Goal: Transaction & Acquisition: Obtain resource

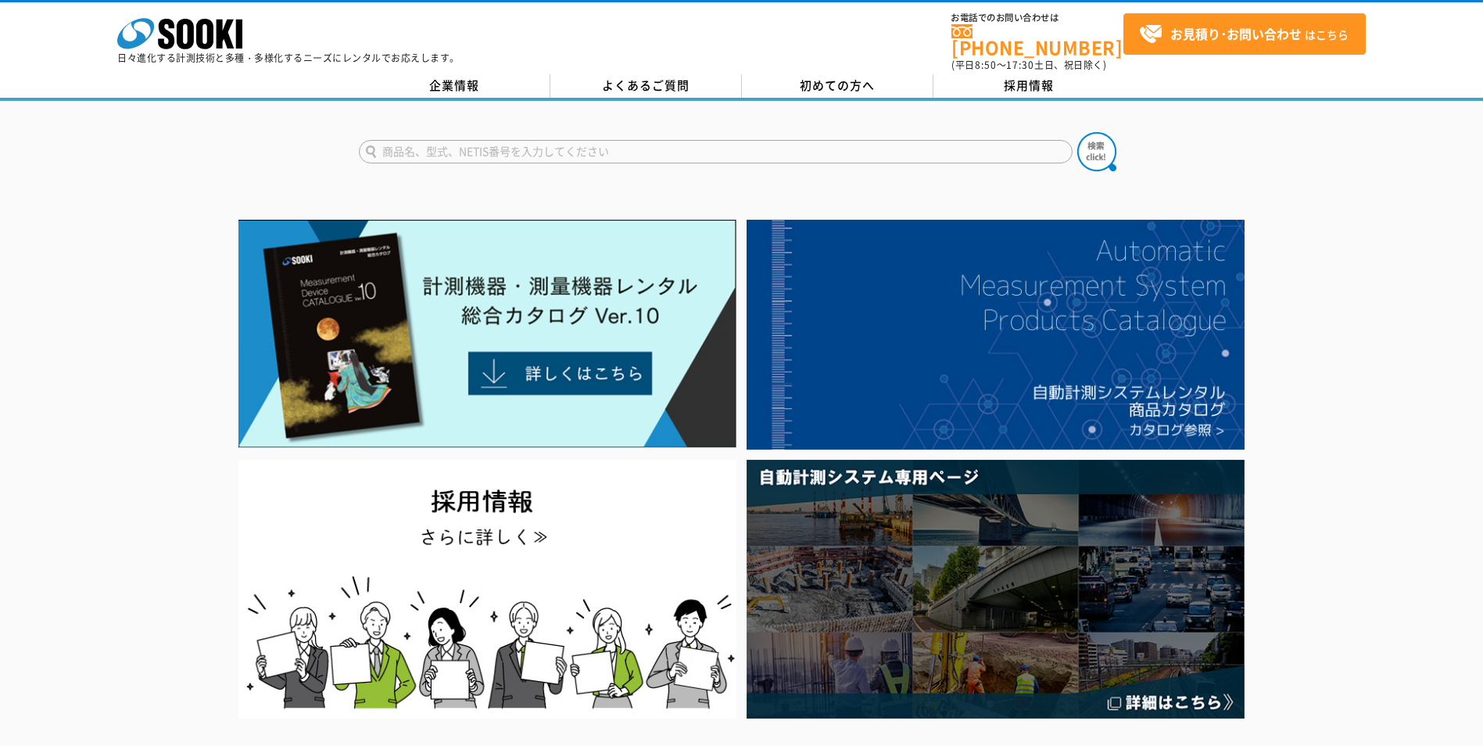
click at [572, 357] on img at bounding box center [487, 334] width 498 height 228
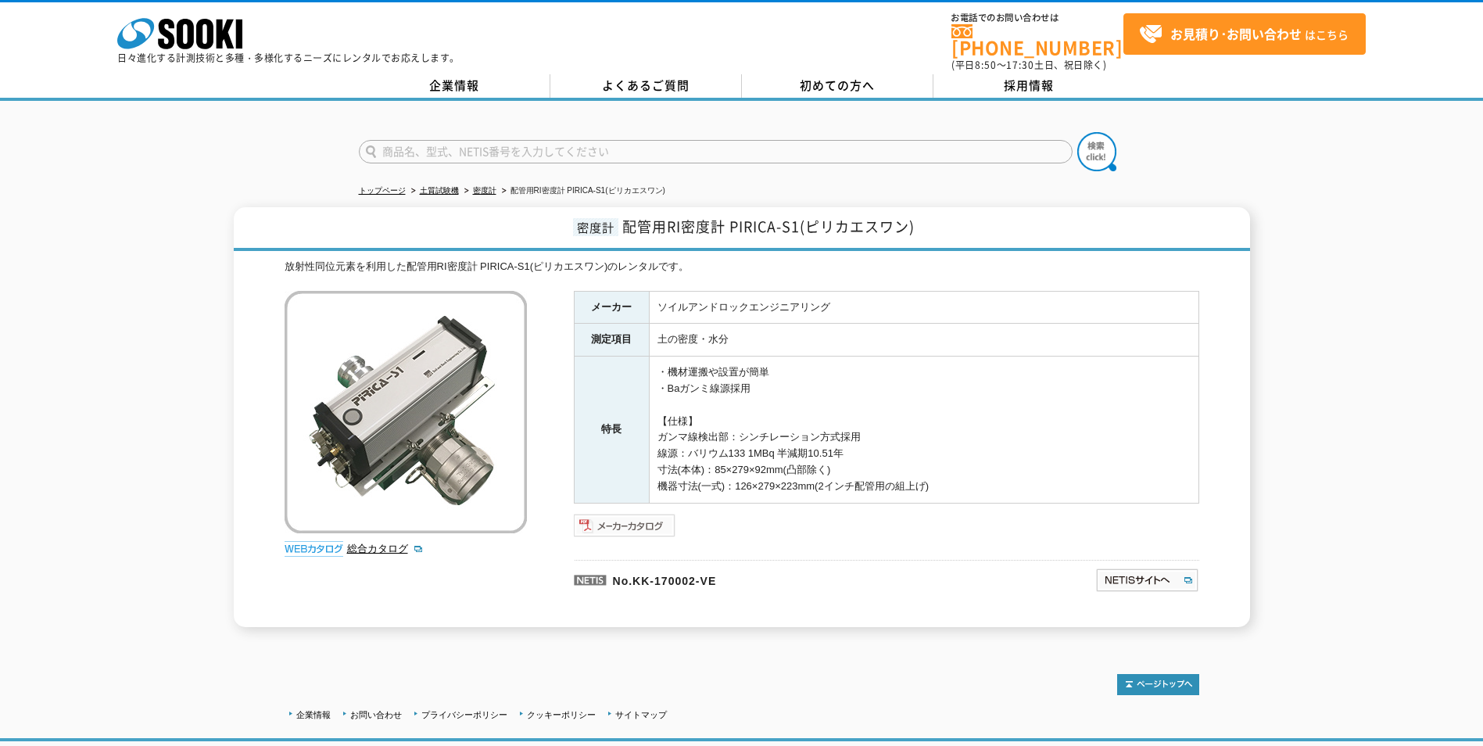
click at [626, 521] on img at bounding box center [625, 525] width 102 height 25
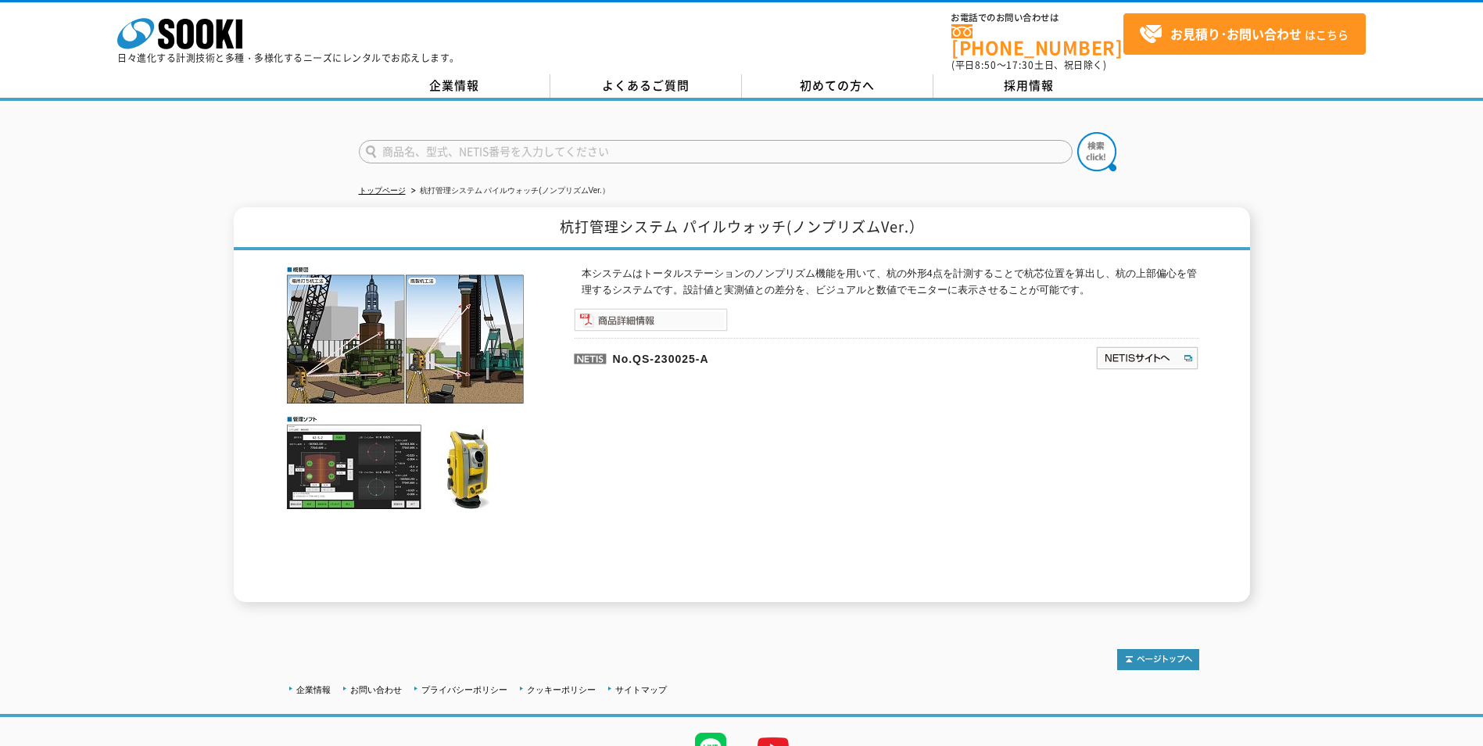
drag, startPoint x: 0, startPoint y: 0, endPoint x: 643, endPoint y: 310, distance: 713.4
click at [643, 310] on img at bounding box center [651, 319] width 154 height 23
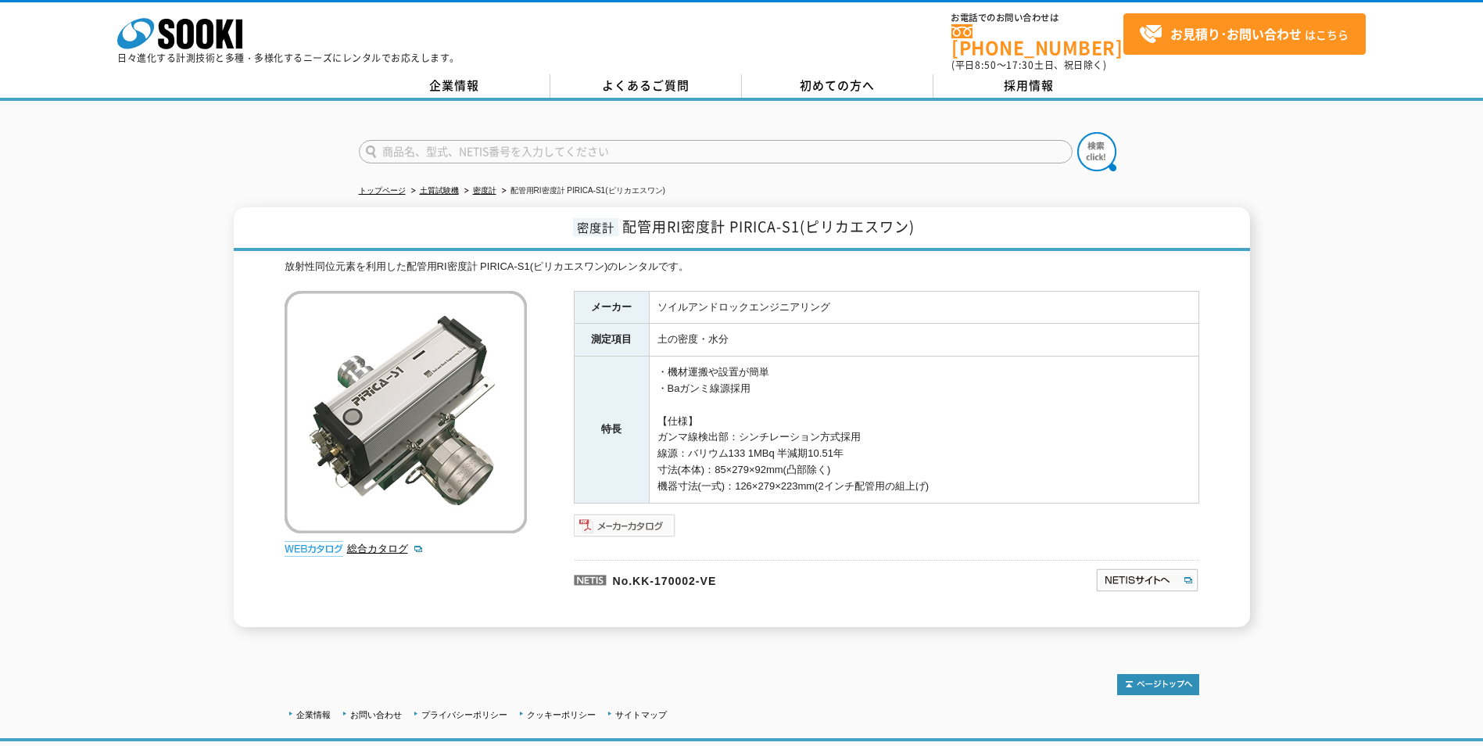
click at [618, 513] on img at bounding box center [625, 525] width 102 height 25
click at [488, 186] on link "密度計" at bounding box center [484, 190] width 23 height 9
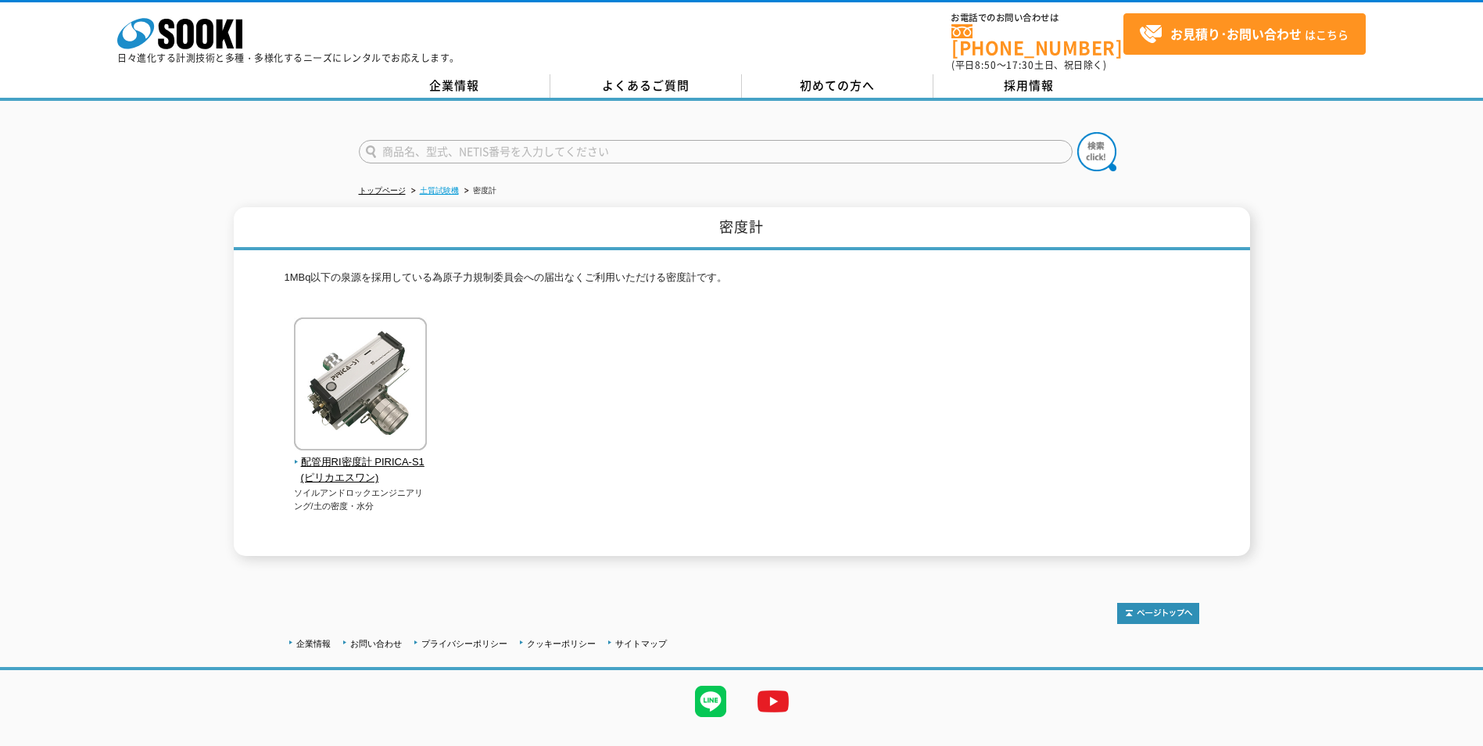
click at [435, 186] on link "土質試験機" at bounding box center [439, 190] width 39 height 9
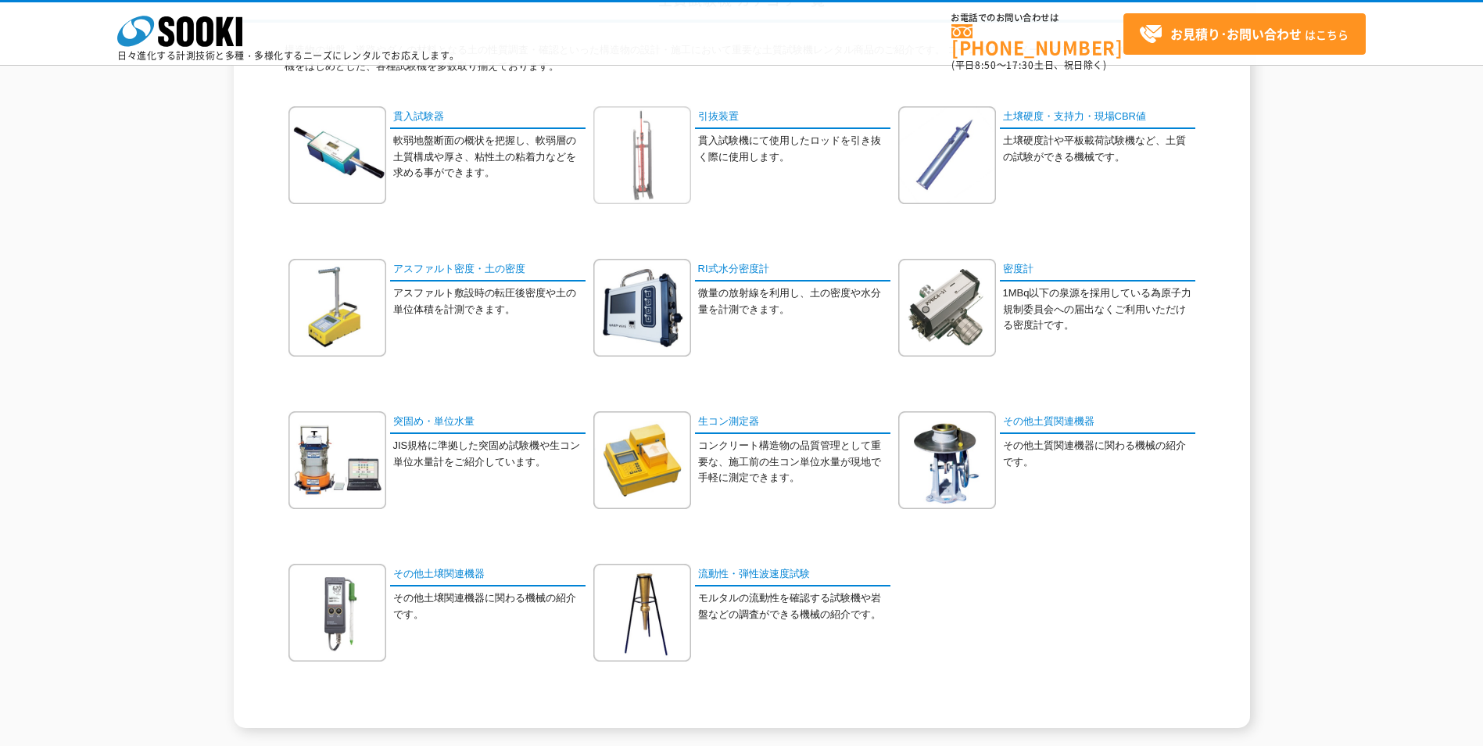
scroll to position [156, 0]
click at [1014, 265] on link "密度計" at bounding box center [1097, 268] width 195 height 23
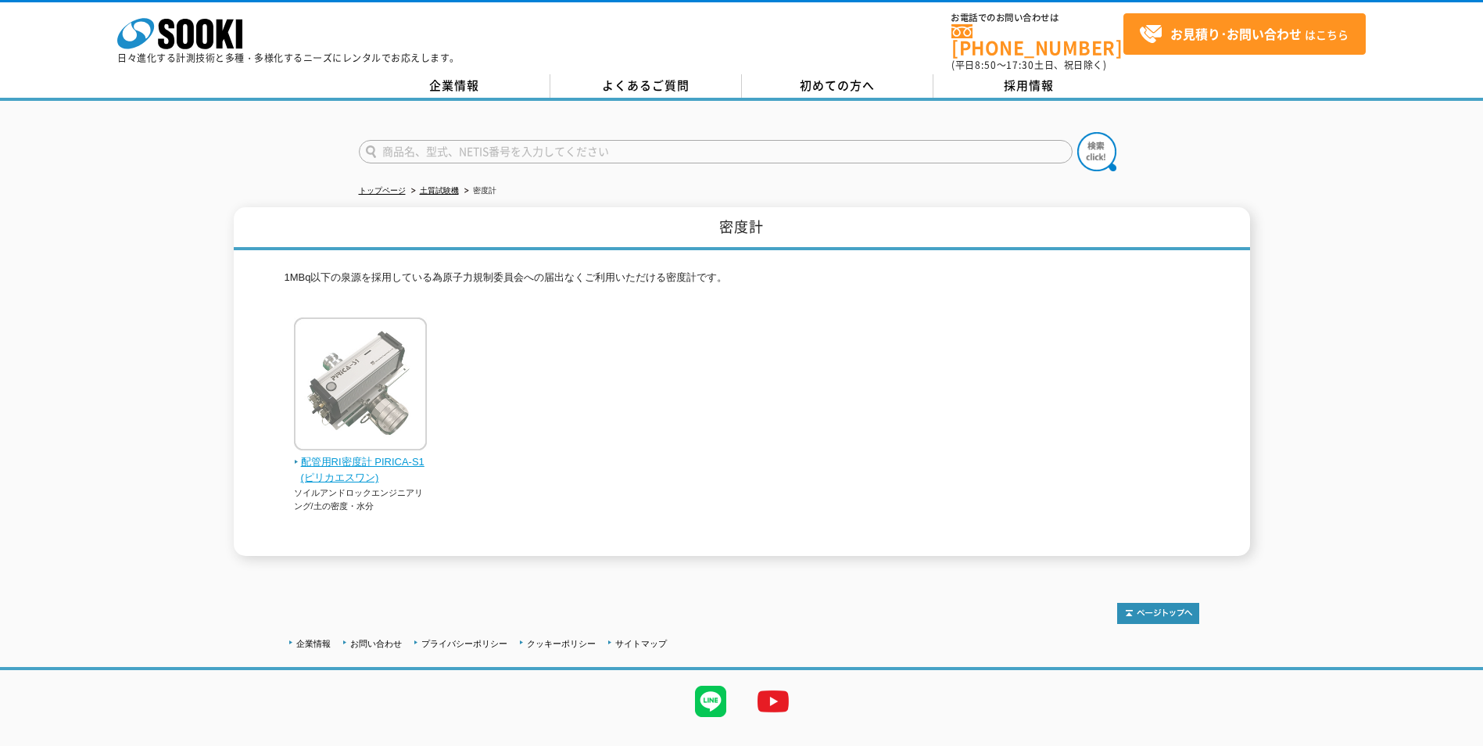
click at [357, 455] on span "配管用RI密度計 PIRICA-S1(ピリカエスワン)" at bounding box center [361, 470] width 134 height 33
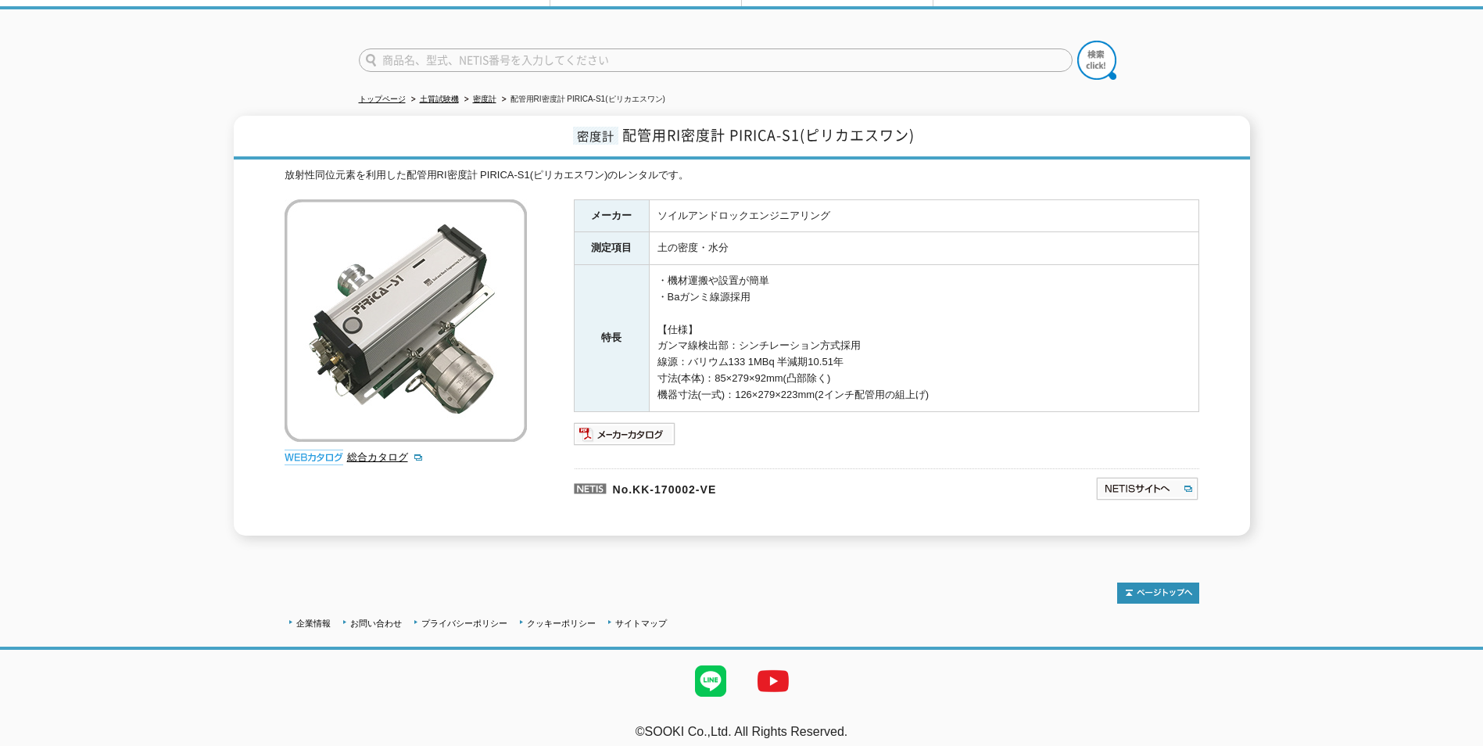
scroll to position [94, 0]
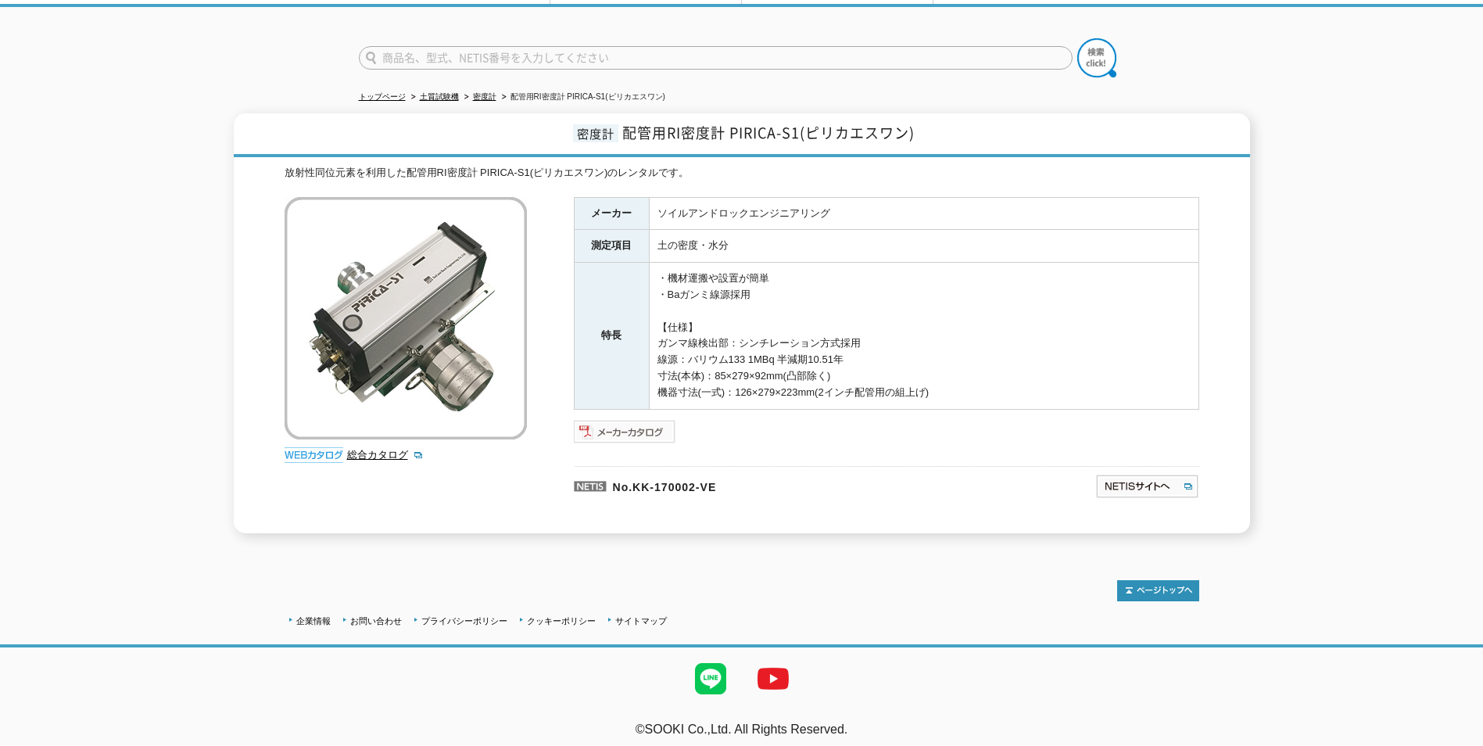
click at [644, 419] on img at bounding box center [625, 431] width 102 height 25
